Goal: Find specific page/section: Find specific page/section

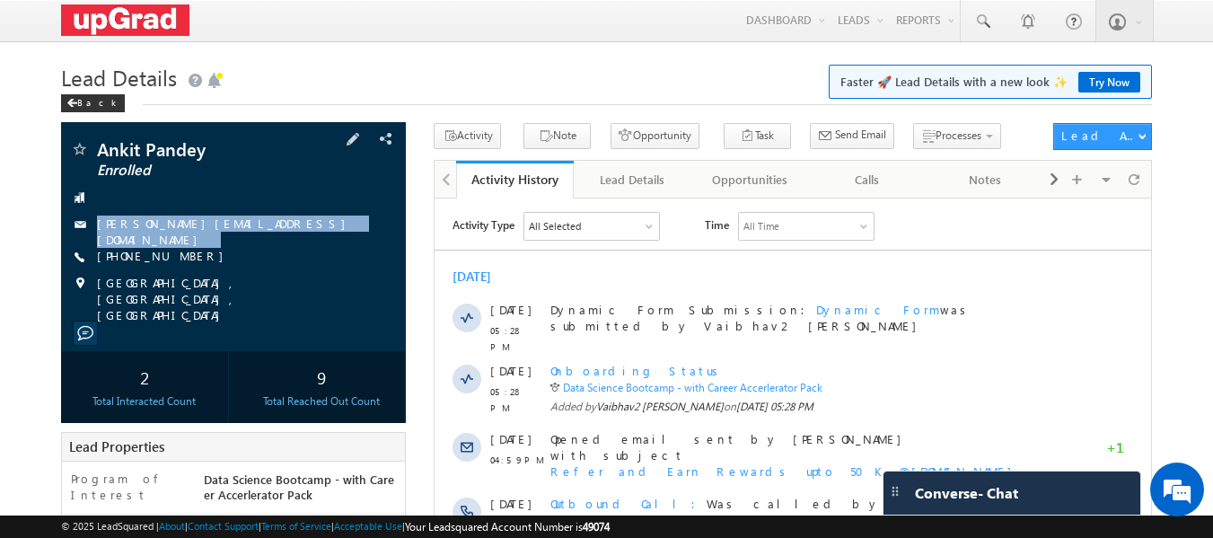
drag, startPoint x: 304, startPoint y: 241, endPoint x: 295, endPoint y: 250, distance: 12.1
click at [295, 250] on div "Ankit Pandey Enrolled ankitpandey.ce.2862@gmail.com +91-8961227307" at bounding box center [234, 231] width 328 height 183
copy div "ankitpandey.ce.2862@gmail.com"
click at [979, 22] on span at bounding box center [982, 22] width 18 height 18
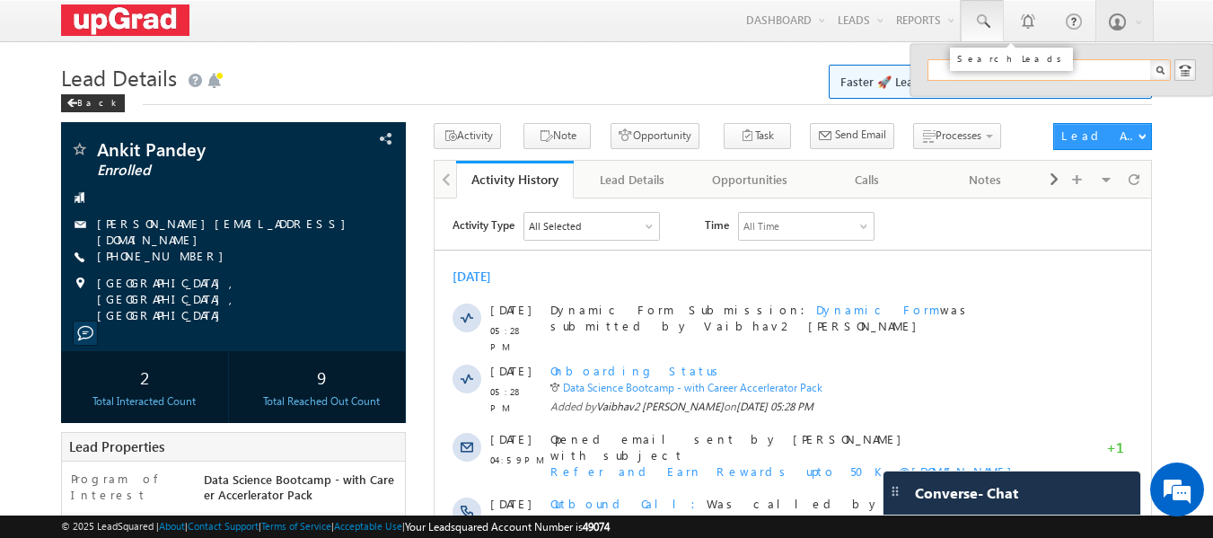
paste input "ankitpandey.ce.2862@gmail.com"
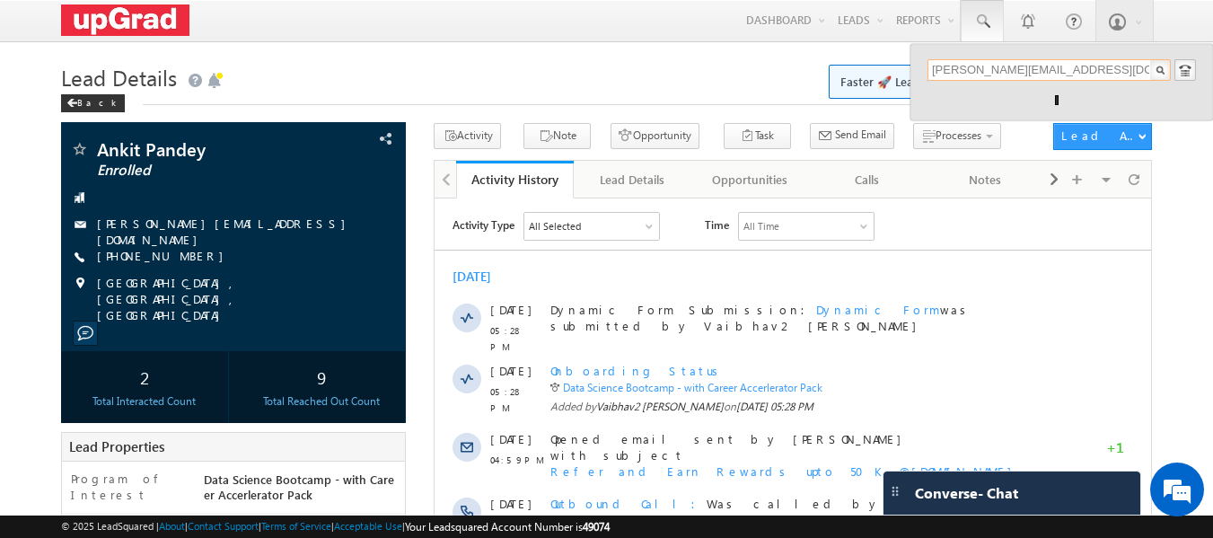
drag, startPoint x: 1091, startPoint y: 64, endPoint x: 923, endPoint y: 72, distance: 168.1
click at [923, 72] on div "ankitpandey.ce.2862@gmail.com" at bounding box center [1061, 82] width 303 height 76
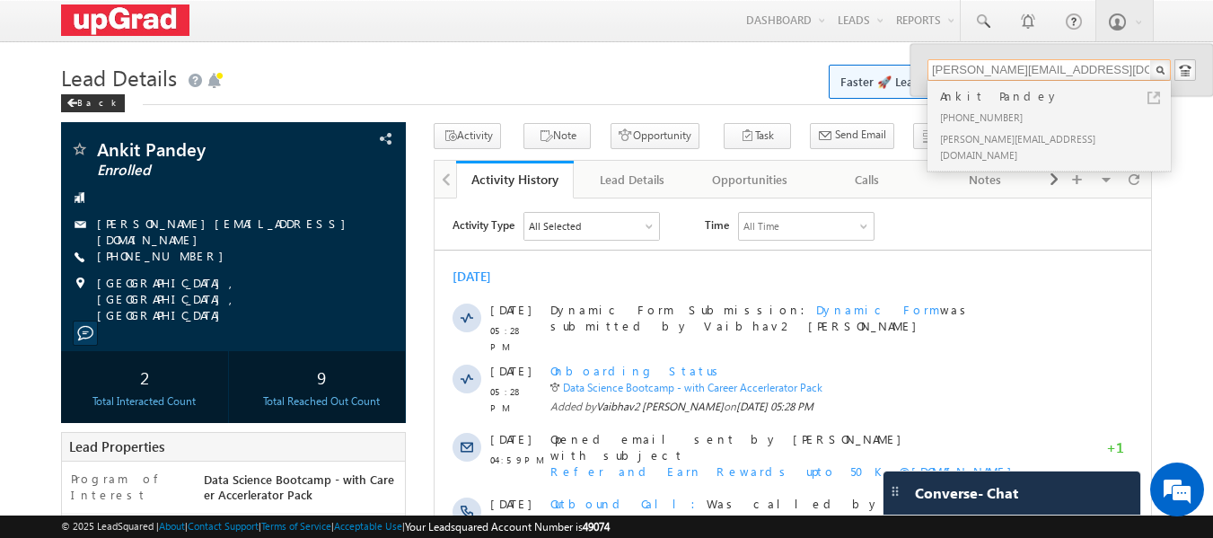
type input "ankitpandey.ce.2862@gmail.com"
click at [393, 78] on h1 "Lead Details Faster 🚀 Lead Details with a new look ✨ Try Now" at bounding box center [607, 75] width 1092 height 35
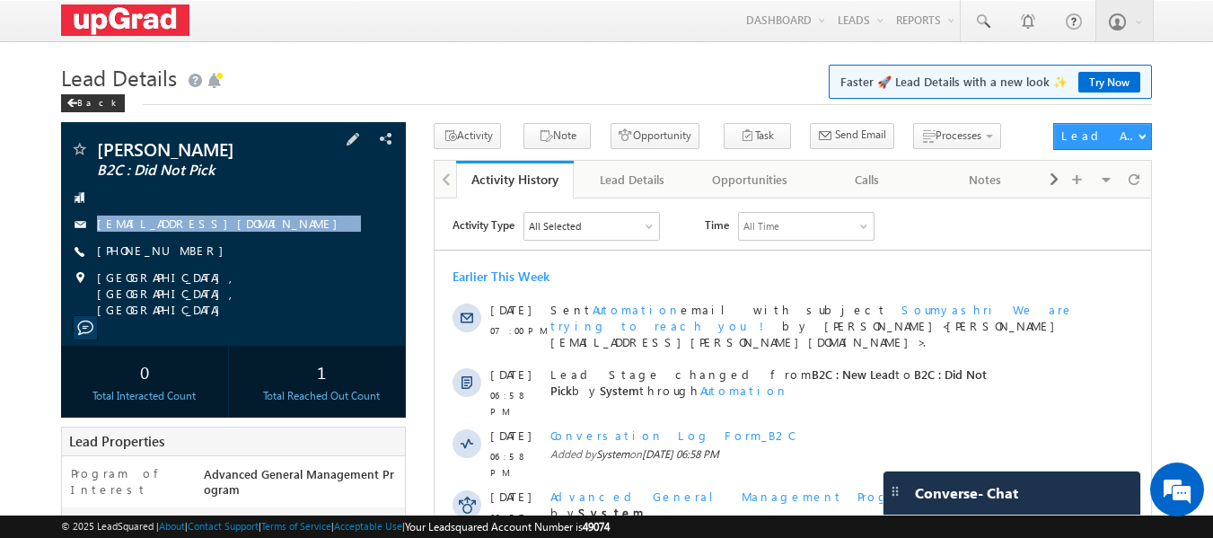
drag, startPoint x: 268, startPoint y: 219, endPoint x: 246, endPoint y: 235, distance: 26.9
click at [246, 235] on div "[PERSON_NAME] B2C : Did Not Pick [EMAIL_ADDRESS][DOMAIN_NAME] [PHONE_NUMBER]" at bounding box center [234, 229] width 328 height 178
copy div "[EMAIL_ADDRESS][DOMAIN_NAME]"
click at [984, 25] on span at bounding box center [982, 22] width 18 height 18
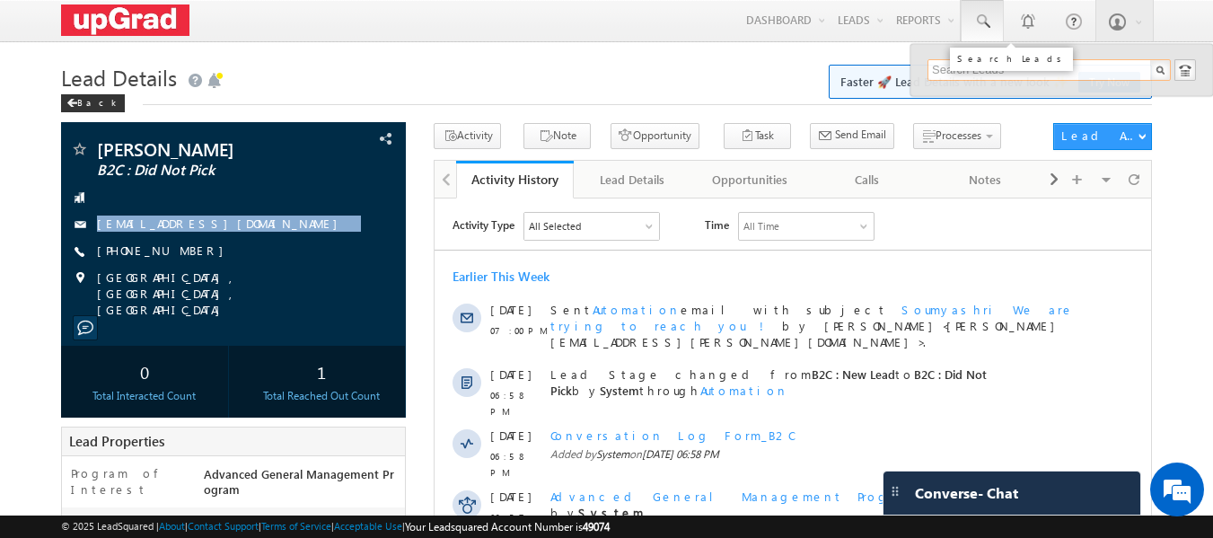
paste input "[EMAIL_ADDRESS][DOMAIN_NAME]"
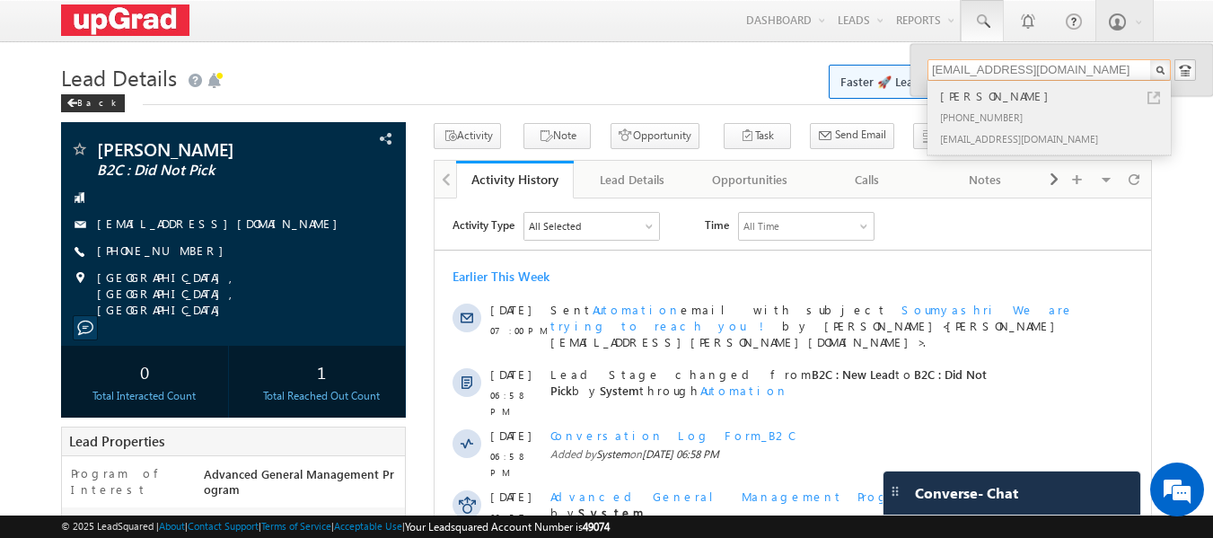
drag, startPoint x: 1085, startPoint y: 68, endPoint x: 931, endPoint y: 83, distance: 155.1
click at [931, 81] on div "[EMAIL_ADDRESS][DOMAIN_NAME] [PERSON_NAME] [PHONE_NUMBER] [EMAIL_ADDRESS][DOMAI…" at bounding box center [1061, 70] width 268 height 22
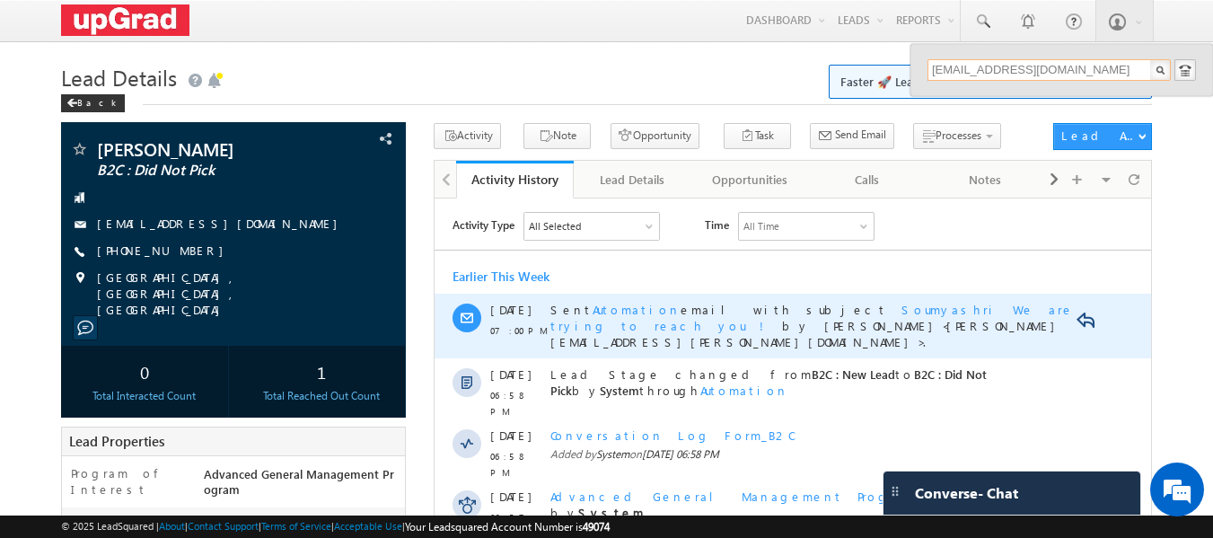
scroll to position [444, 0]
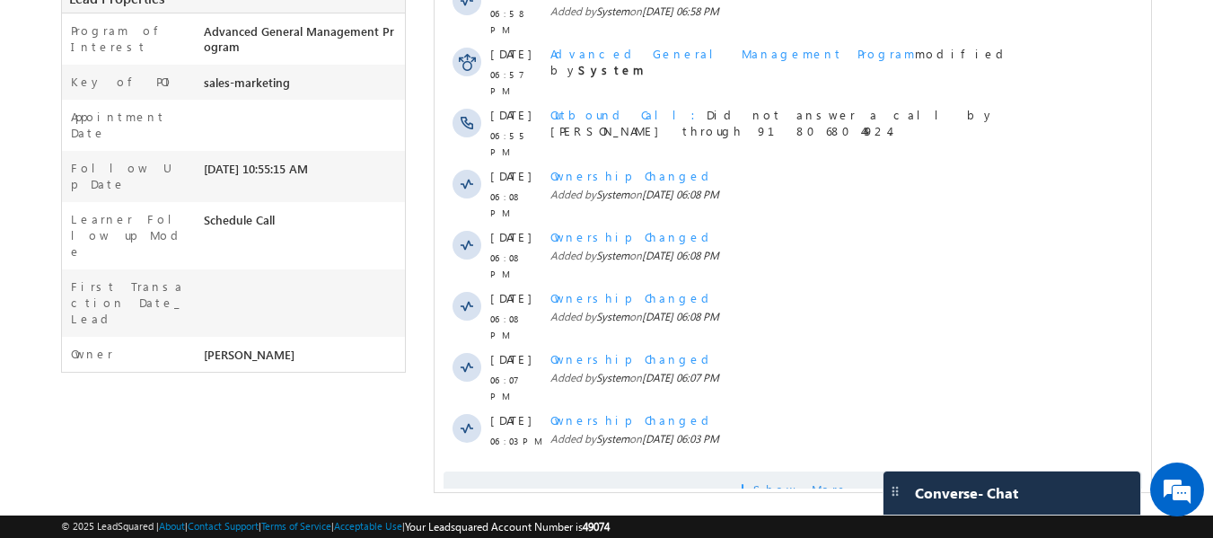
type input "[EMAIL_ADDRESS][DOMAIN_NAME]"
drag, startPoint x: 801, startPoint y: 431, endPoint x: 759, endPoint y: 426, distance: 41.5
click at [798, 471] on span "Show More" at bounding box center [800, 489] width 95 height 36
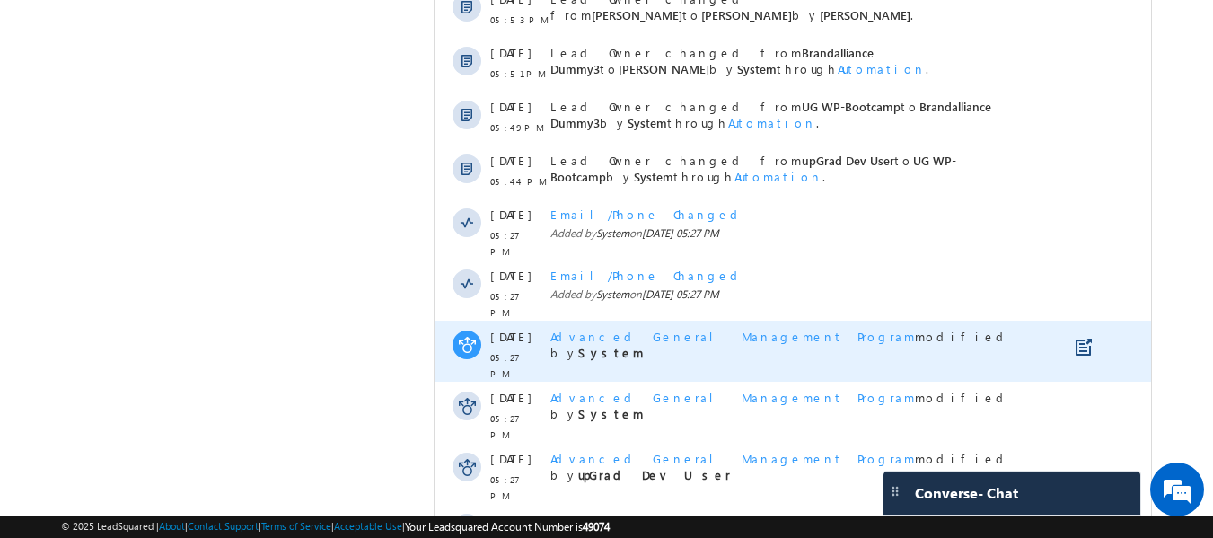
scroll to position [983, 0]
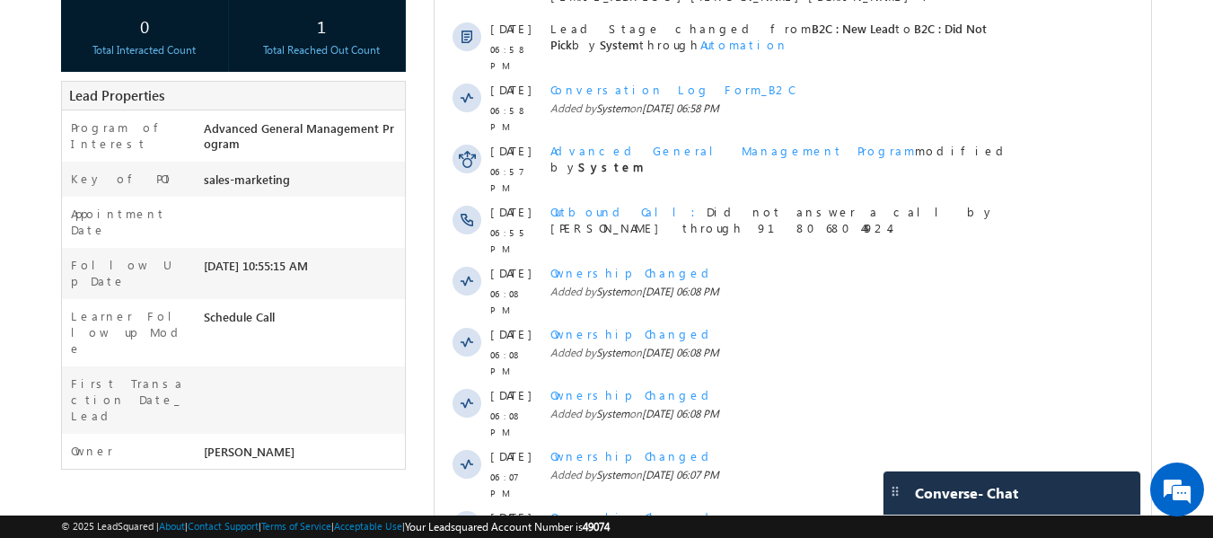
scroll to position [0, 0]
